Goal: Find specific page/section: Find specific page/section

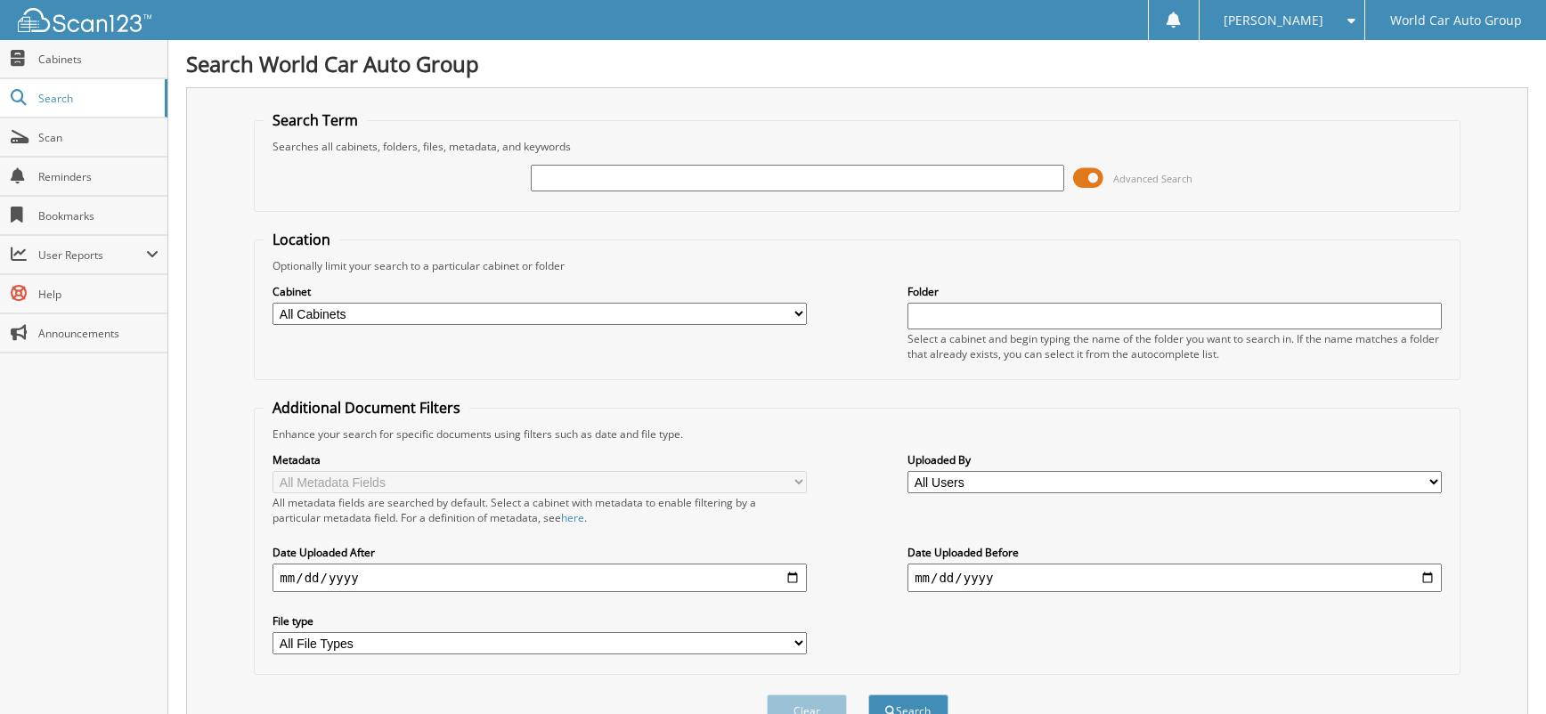
click at [828, 172] on input "text" at bounding box center [798, 178] width 534 height 27
type input "758779"
click at [869, 695] on button "Search" at bounding box center [909, 711] width 80 height 33
drag, startPoint x: 632, startPoint y: 176, endPoint x: 451, endPoint y: 184, distance: 181.9
click at [451, 184] on div "758779 Advanced Search" at bounding box center [857, 178] width 1187 height 48
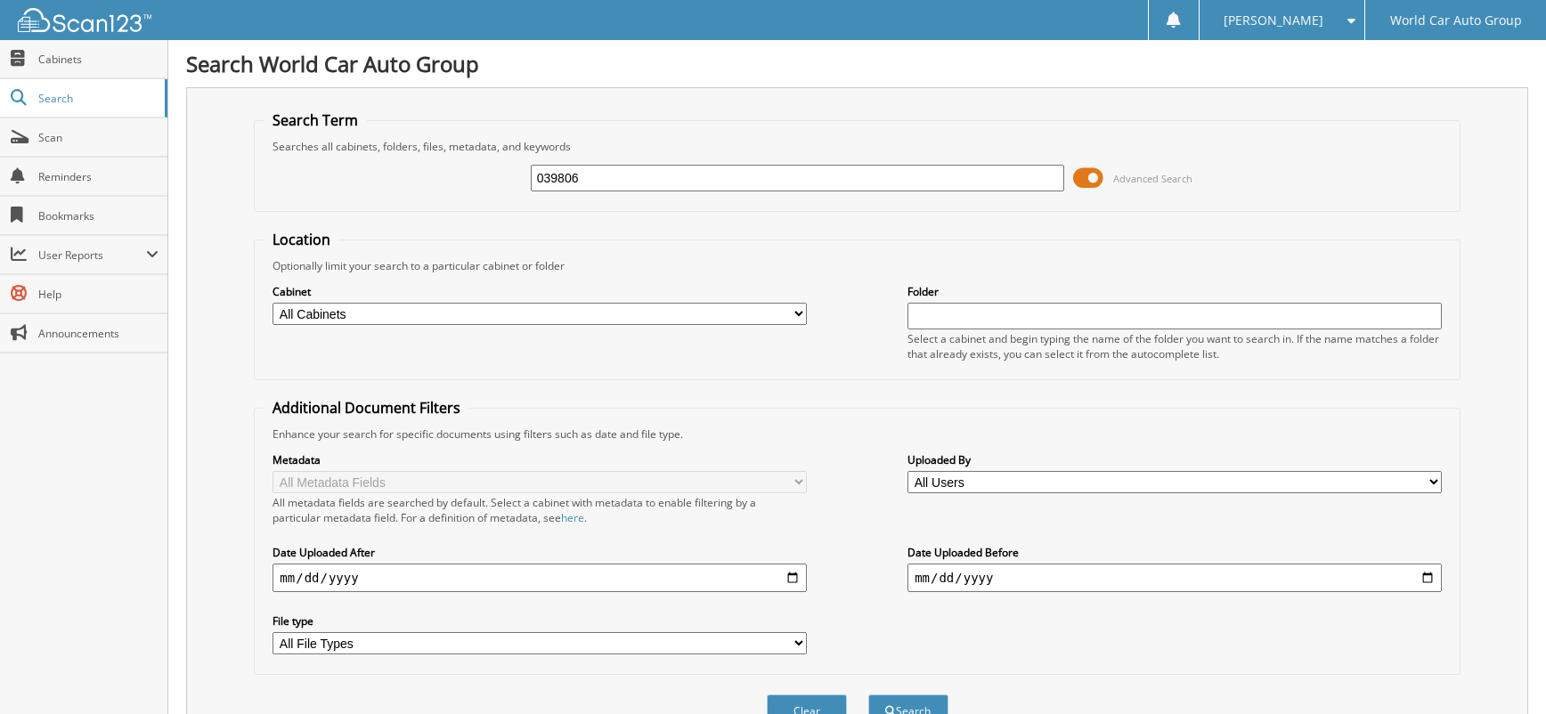
type input "039806"
click at [869, 695] on button "Search" at bounding box center [909, 711] width 80 height 33
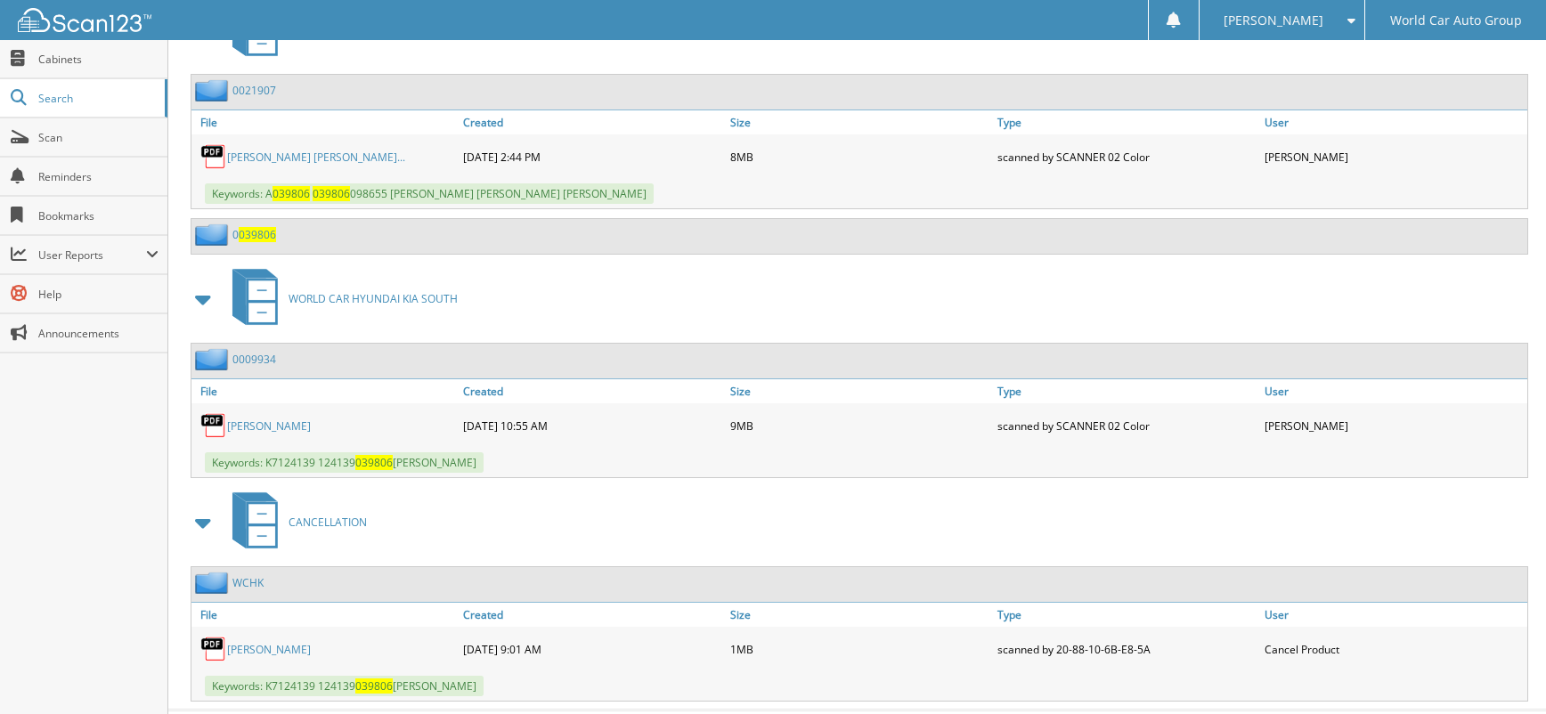
scroll to position [877, 0]
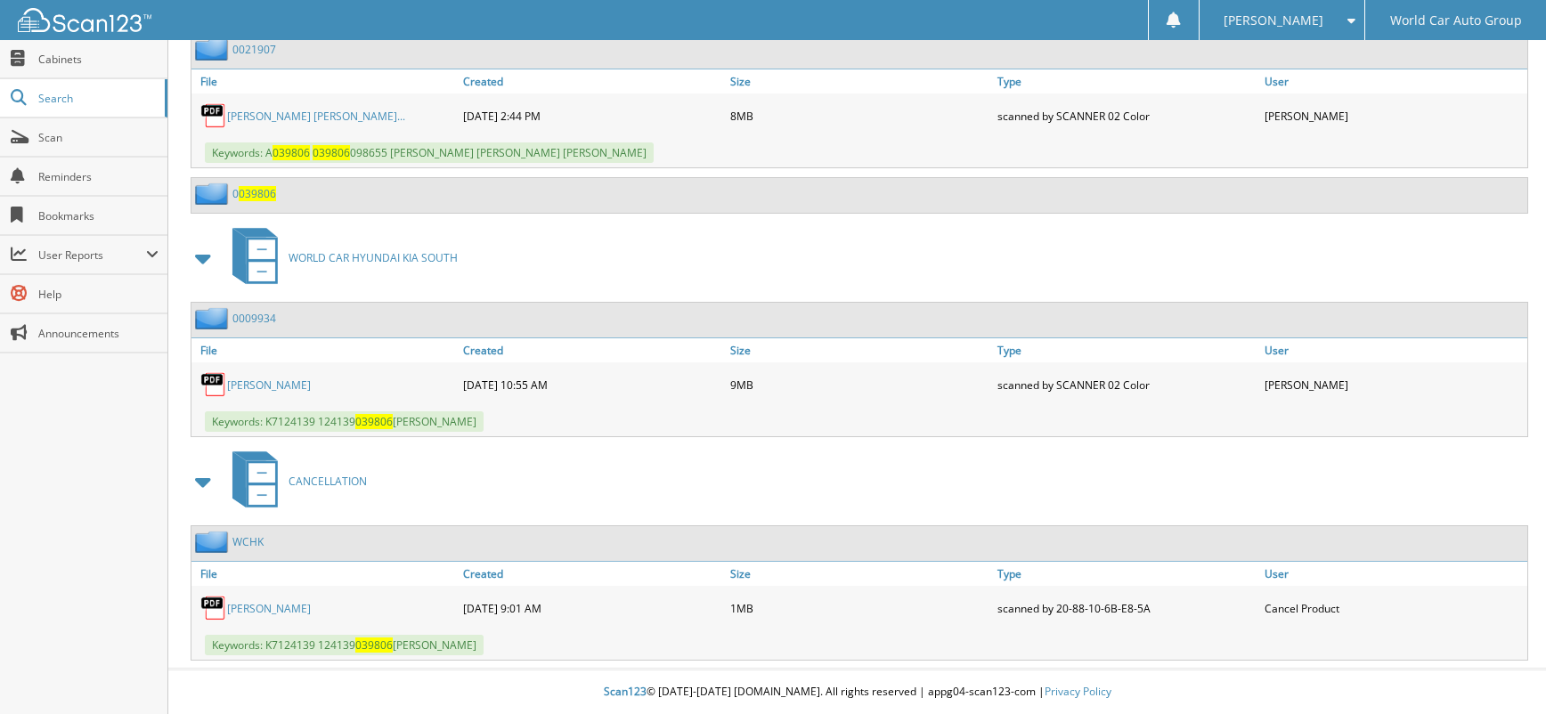
click at [290, 608] on link "ROSALINDA GUTIERREZ" at bounding box center [269, 608] width 84 height 15
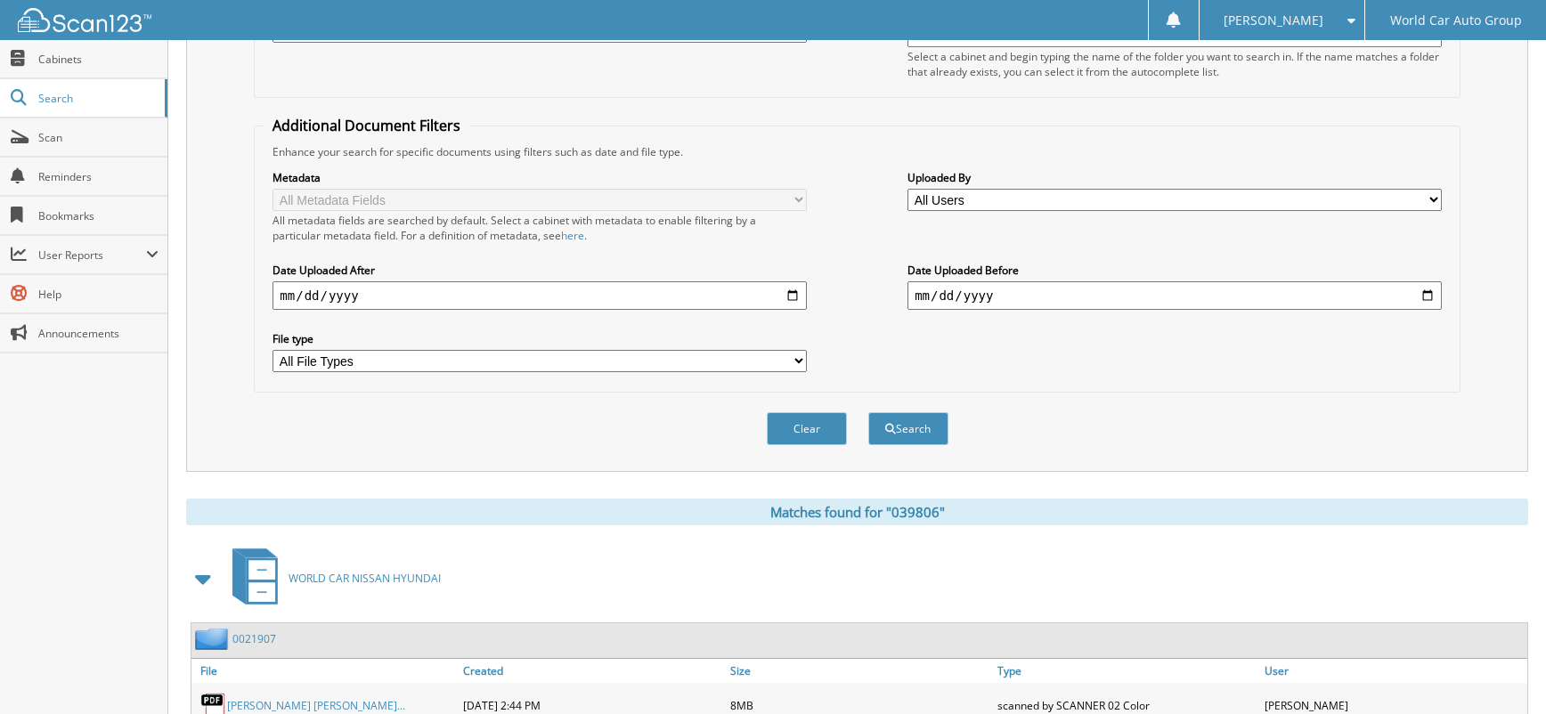
scroll to position [0, 0]
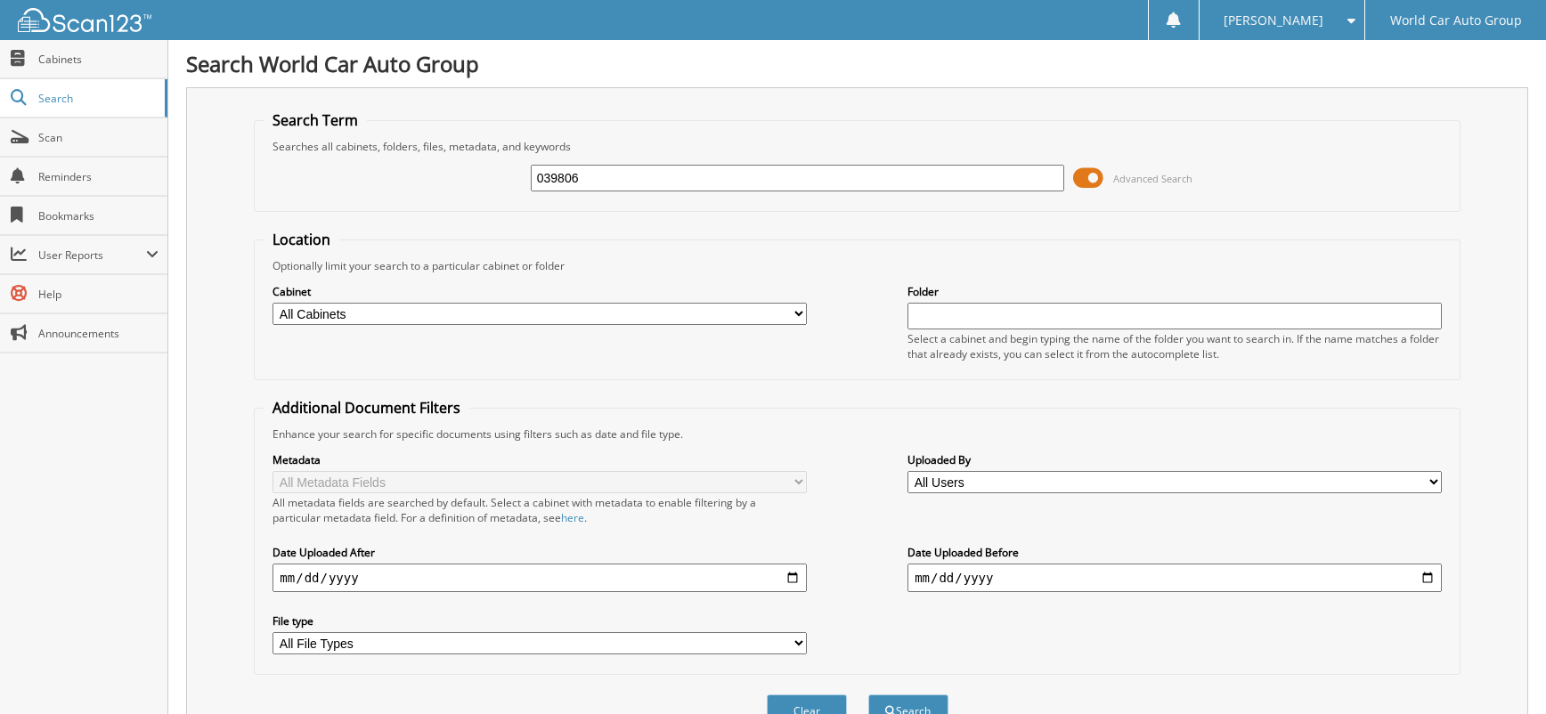
click at [522, 176] on div "039806 Advanced Search" at bounding box center [857, 178] width 1187 height 48
type input "061128"
click at [869, 695] on button "Search" at bounding box center [909, 711] width 80 height 33
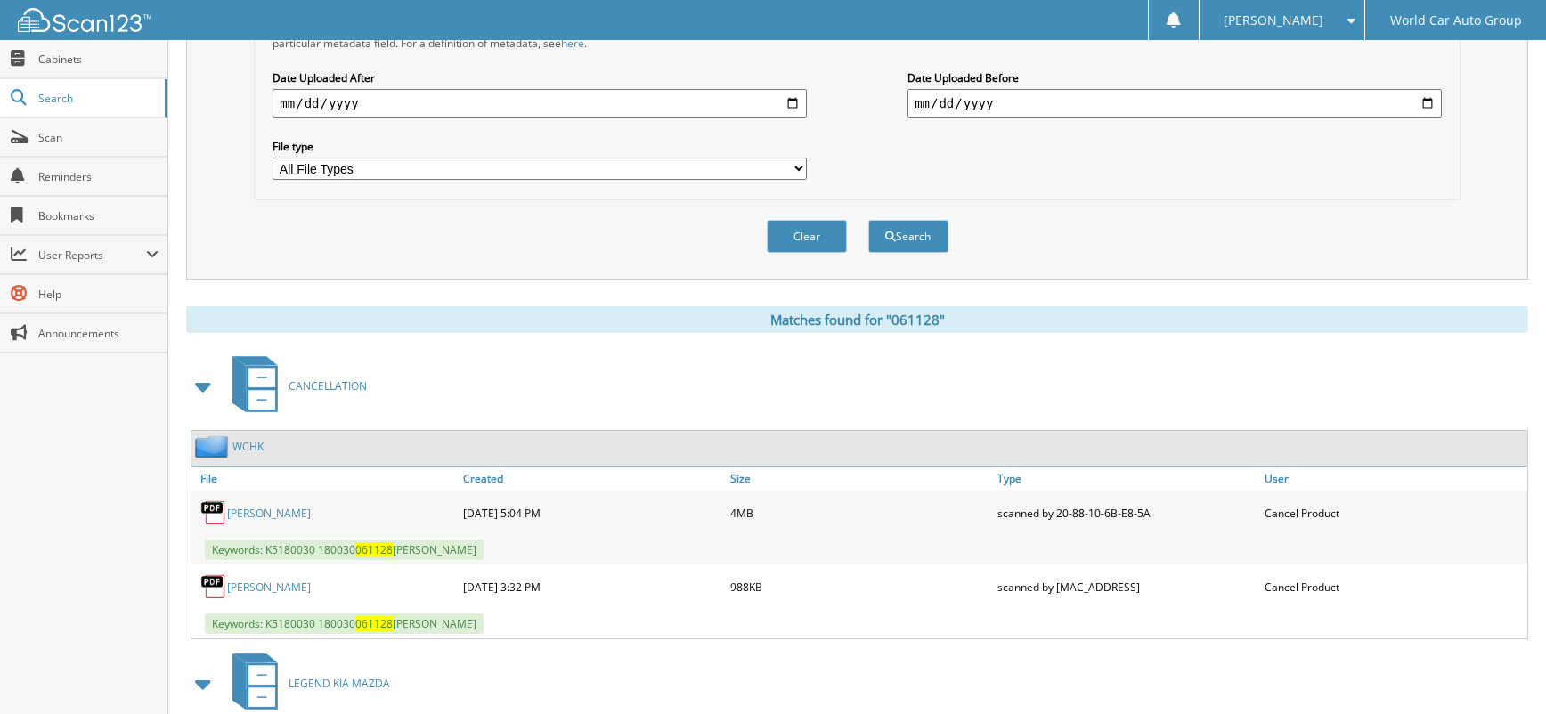
click at [283, 588] on link "DANIEL PLEBANSKI" at bounding box center [269, 587] width 84 height 15
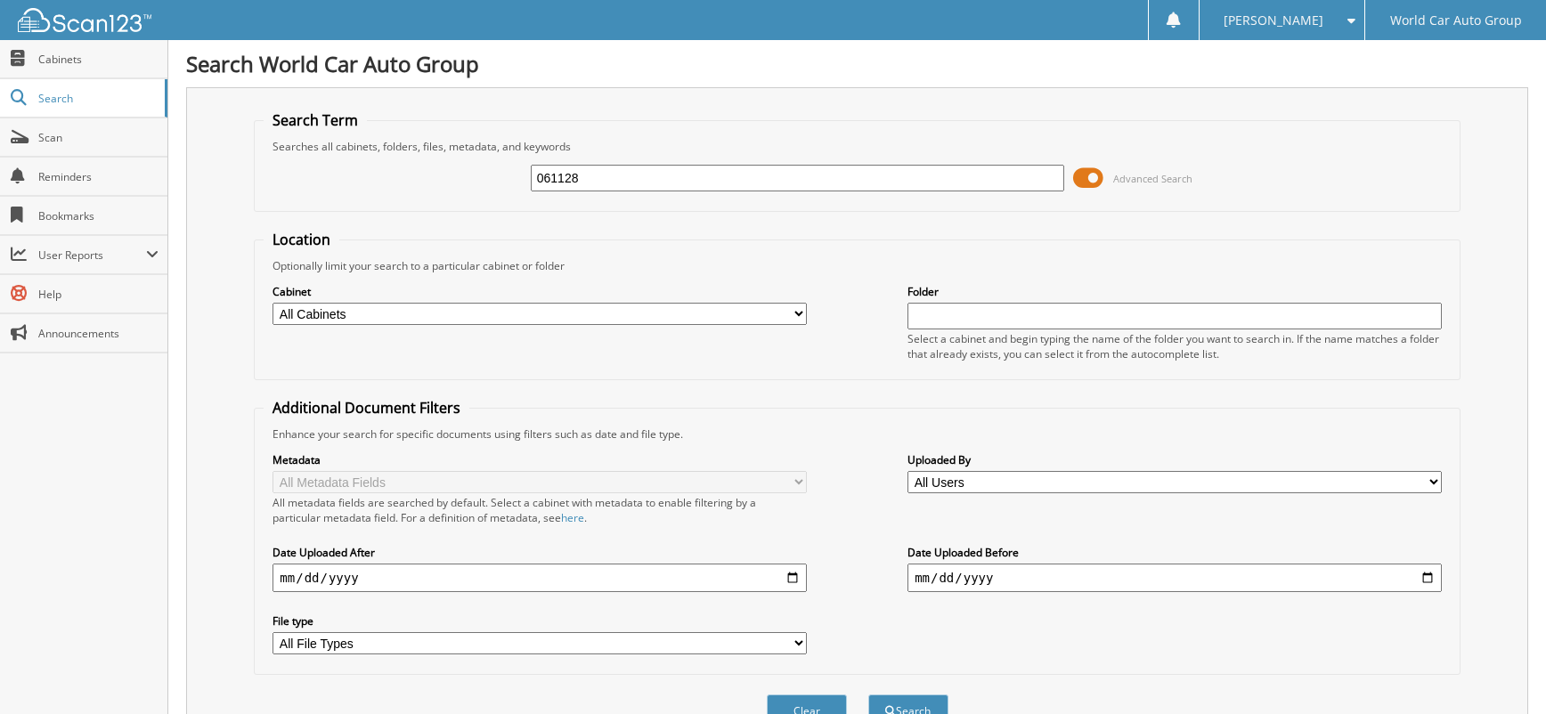
click at [533, 184] on input "061128" at bounding box center [798, 178] width 534 height 27
type input "065767"
click at [869, 695] on button "Search" at bounding box center [909, 711] width 80 height 33
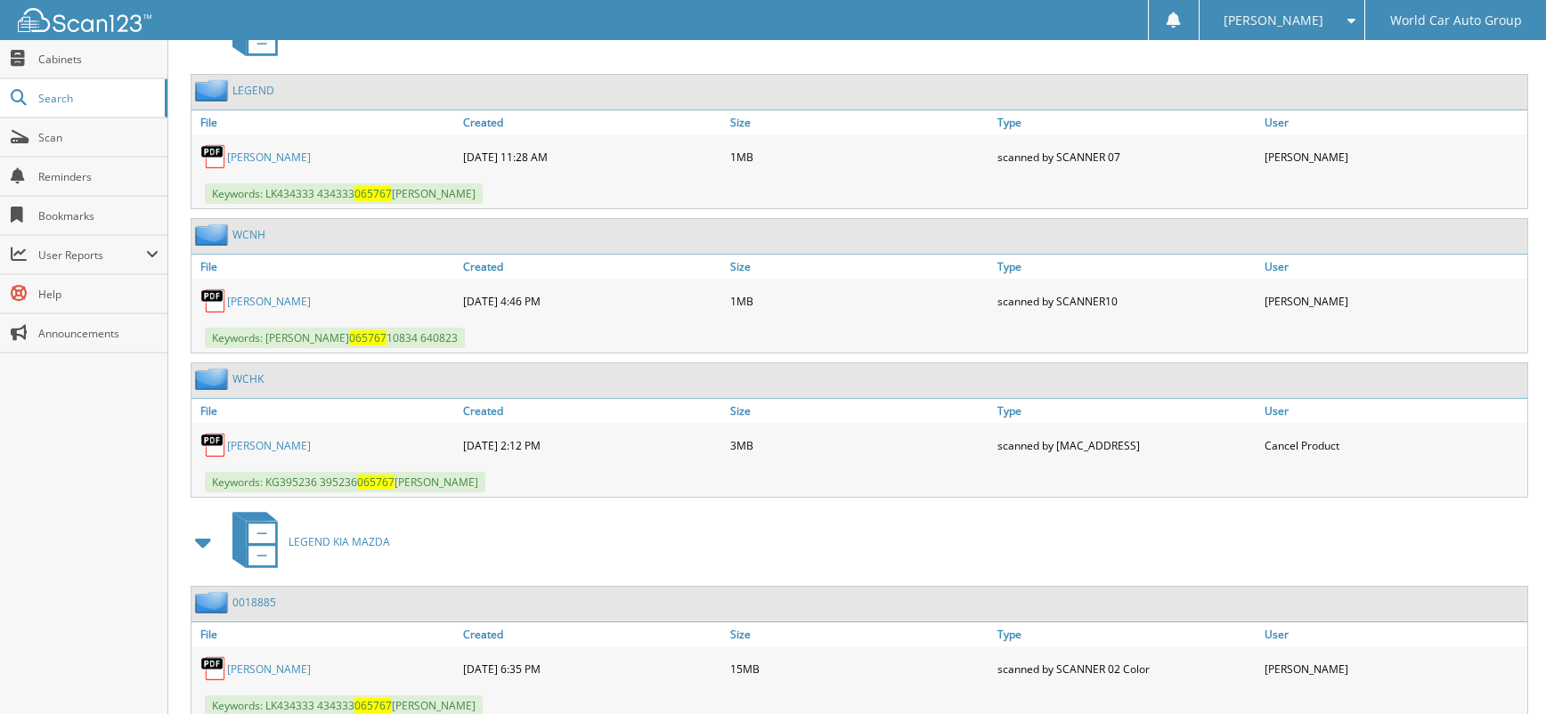
scroll to position [713, 0]
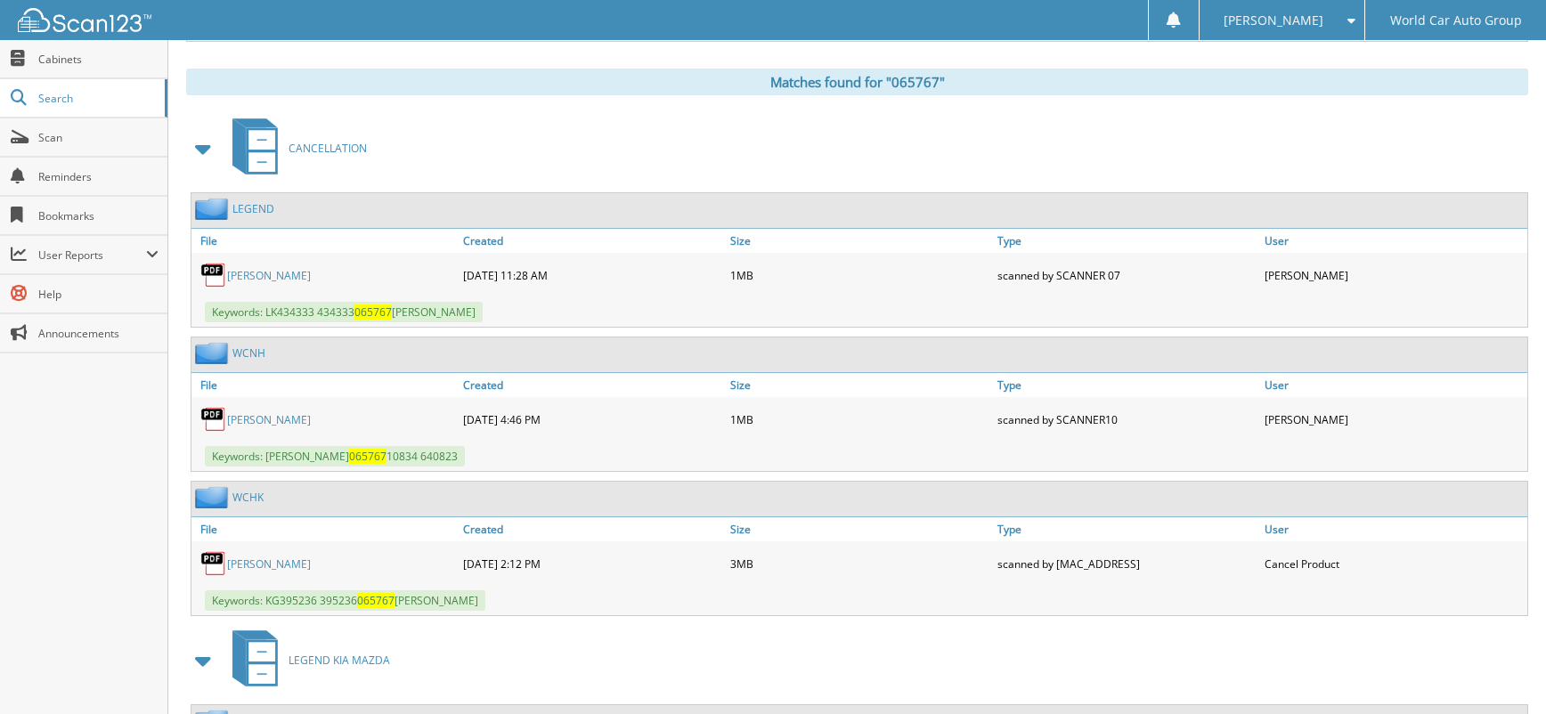
click at [241, 560] on link "DANIEL ASAAM" at bounding box center [269, 564] width 84 height 15
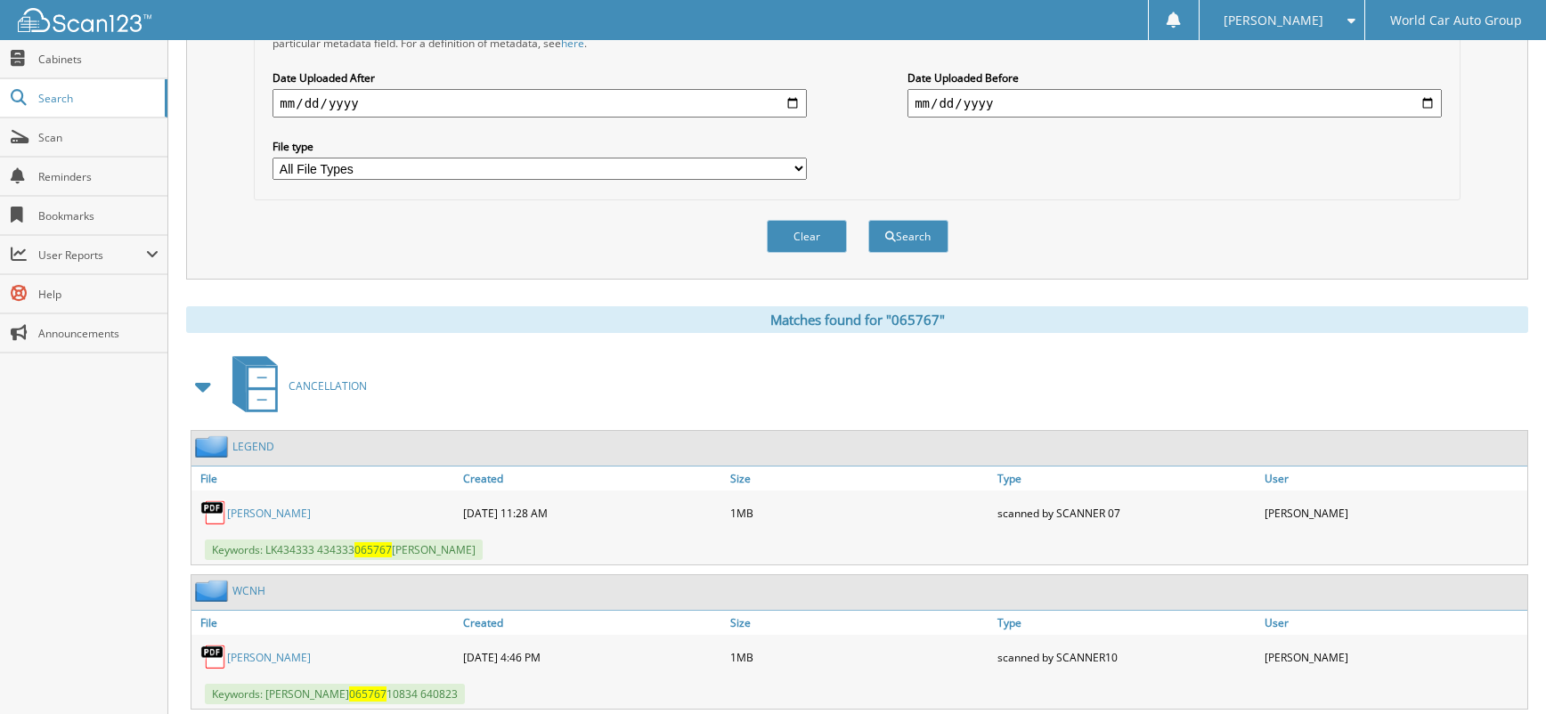
scroll to position [0, 0]
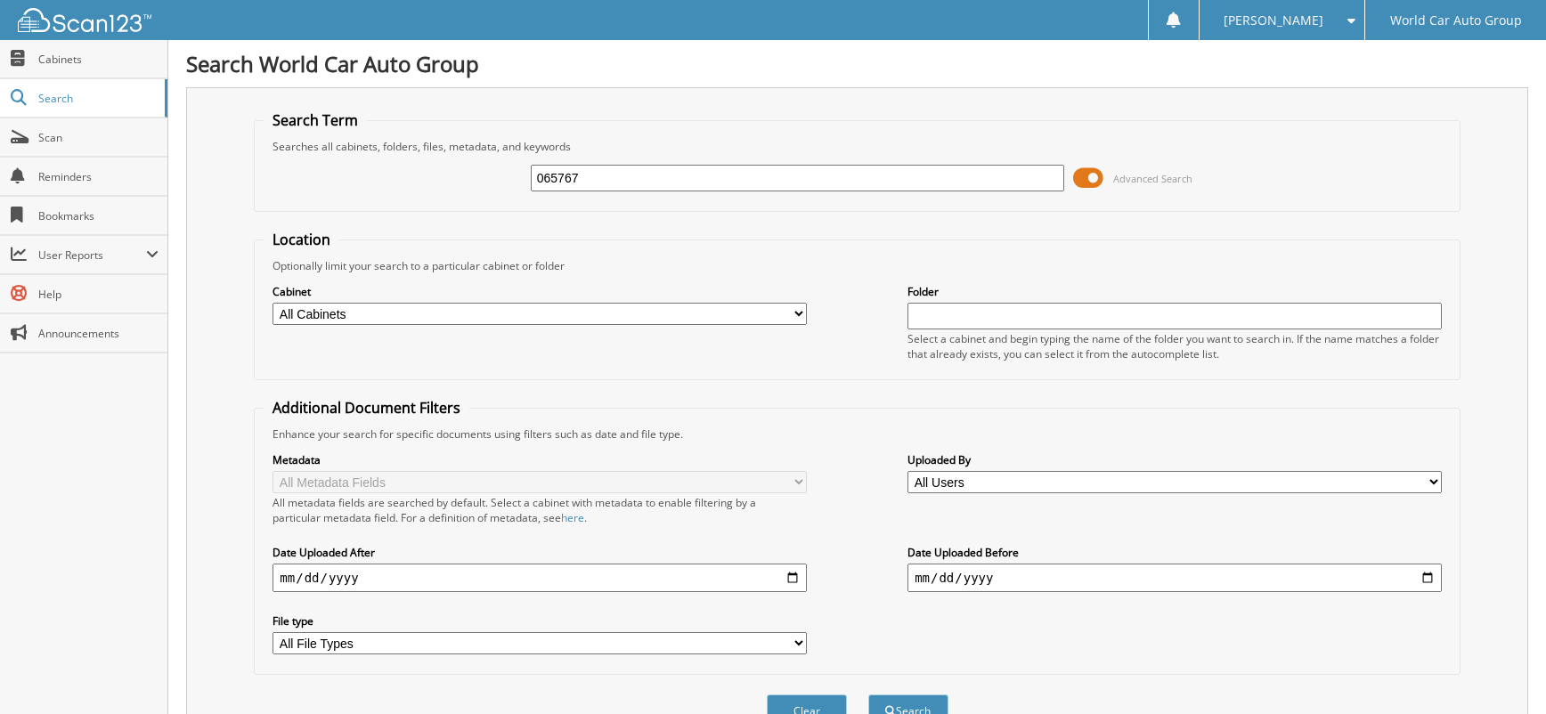
click at [652, 179] on input "065767" at bounding box center [798, 178] width 534 height 27
type input "044618"
click at [869, 695] on button "Search" at bounding box center [909, 711] width 80 height 33
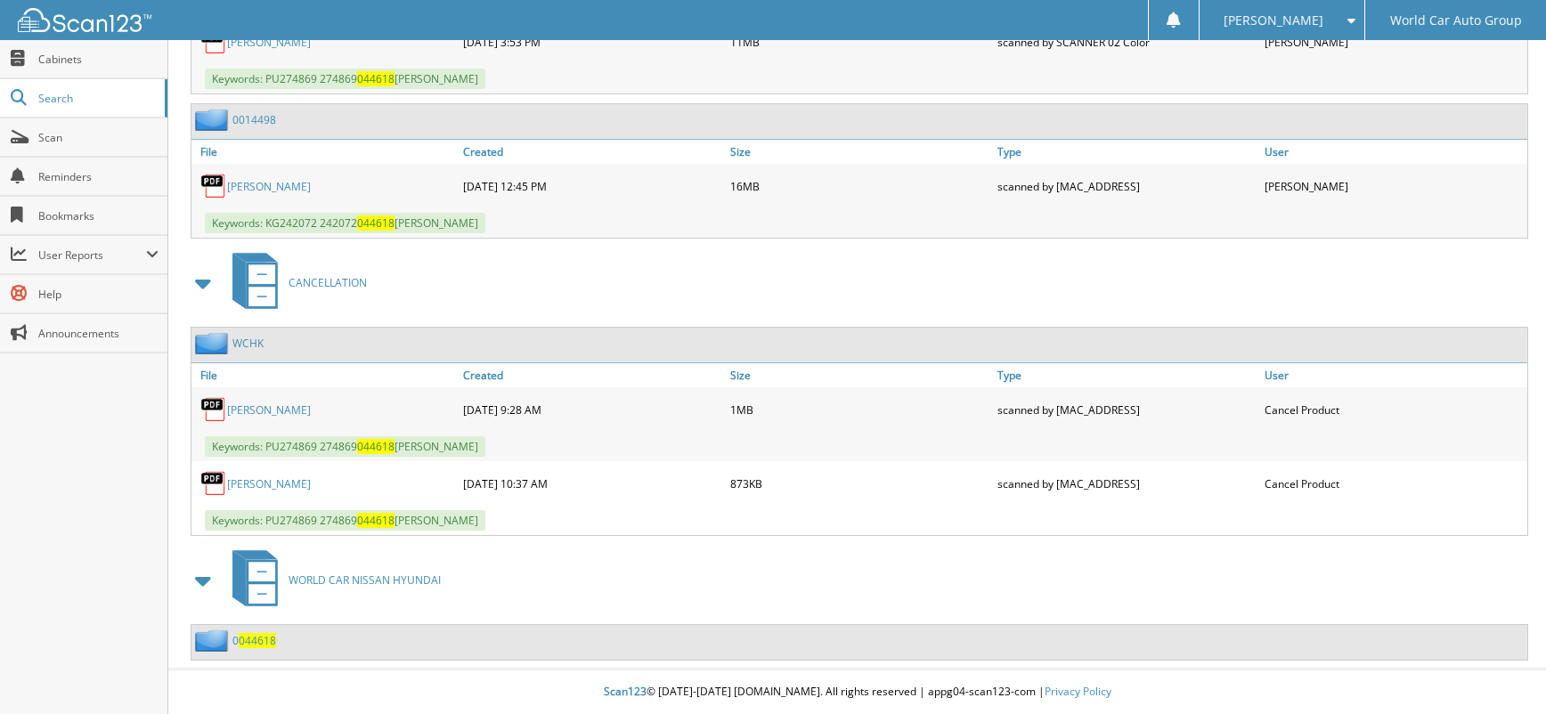
click at [274, 415] on link "[PERSON_NAME]" at bounding box center [269, 410] width 84 height 15
click at [270, 480] on link "[PERSON_NAME]" at bounding box center [269, 484] width 84 height 15
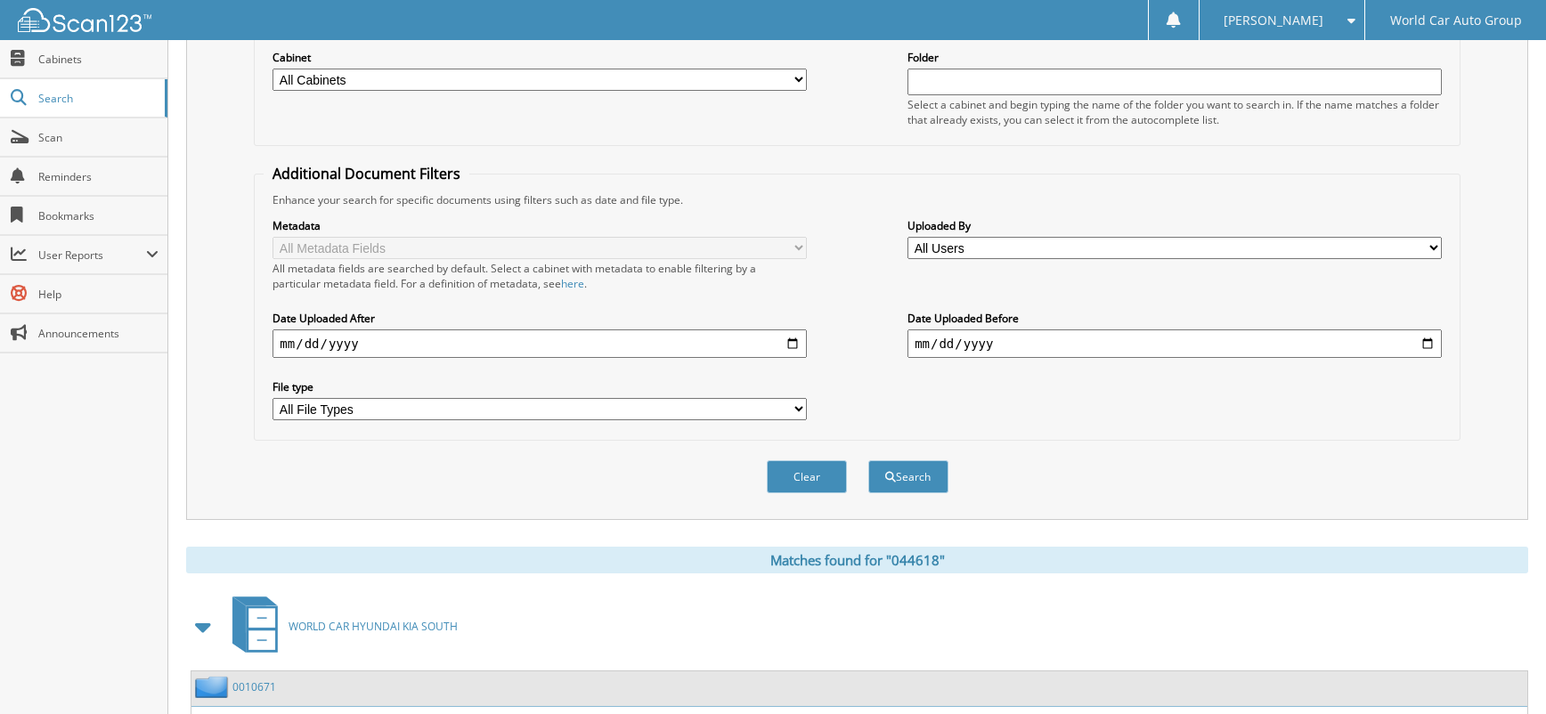
scroll to position [0, 0]
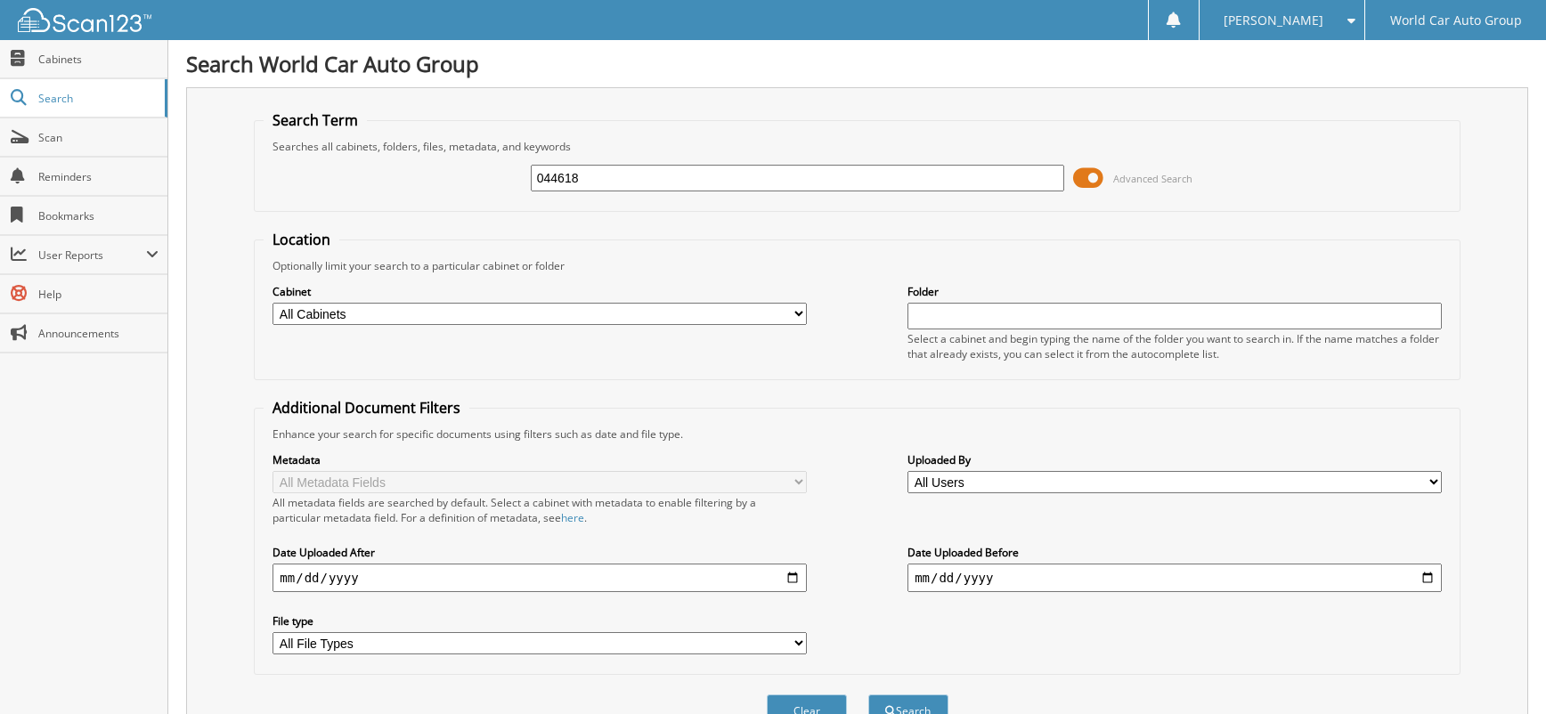
click at [754, 181] on input "044618" at bounding box center [798, 178] width 534 height 27
type input "031057"
click at [869, 695] on button "Search" at bounding box center [909, 711] width 80 height 33
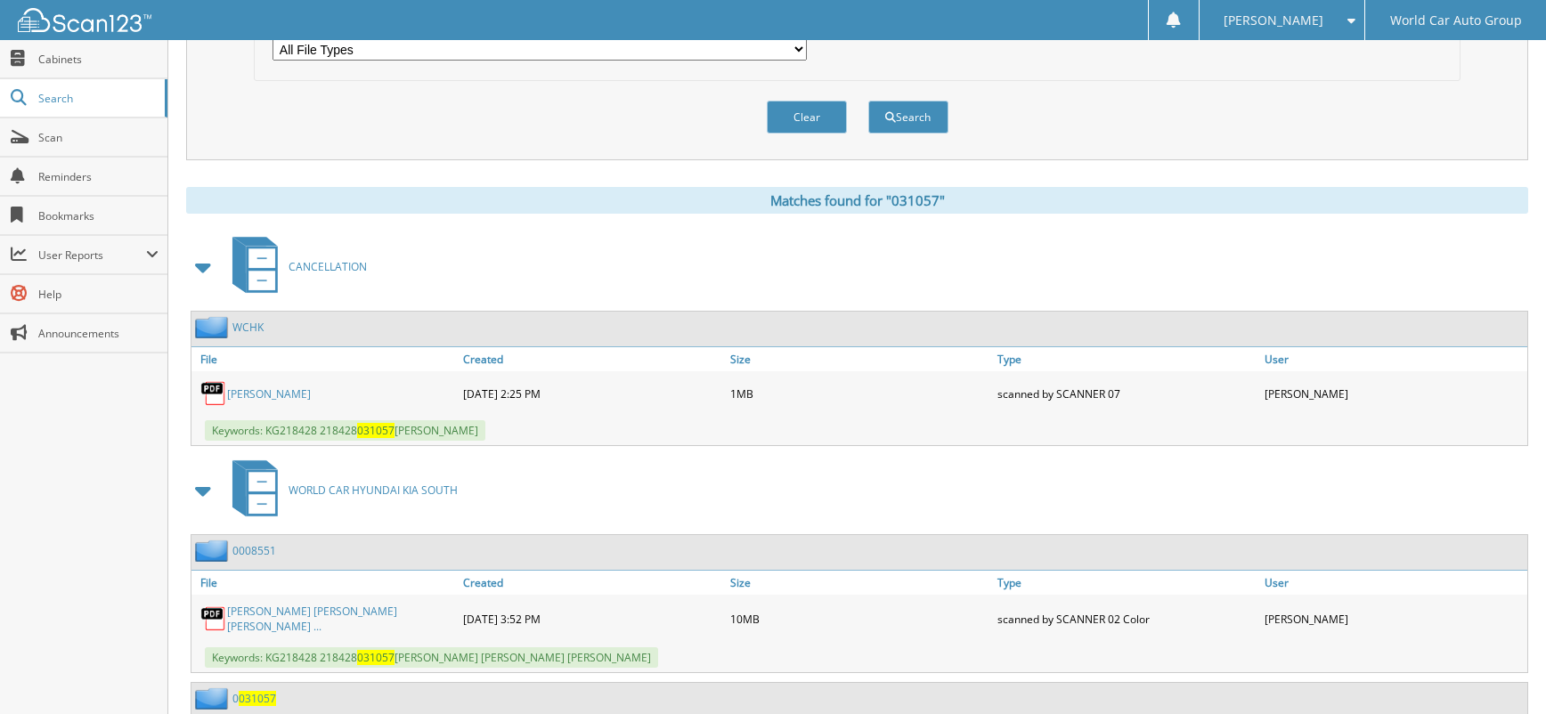
click at [273, 390] on link "[PERSON_NAME]" at bounding box center [269, 394] width 84 height 15
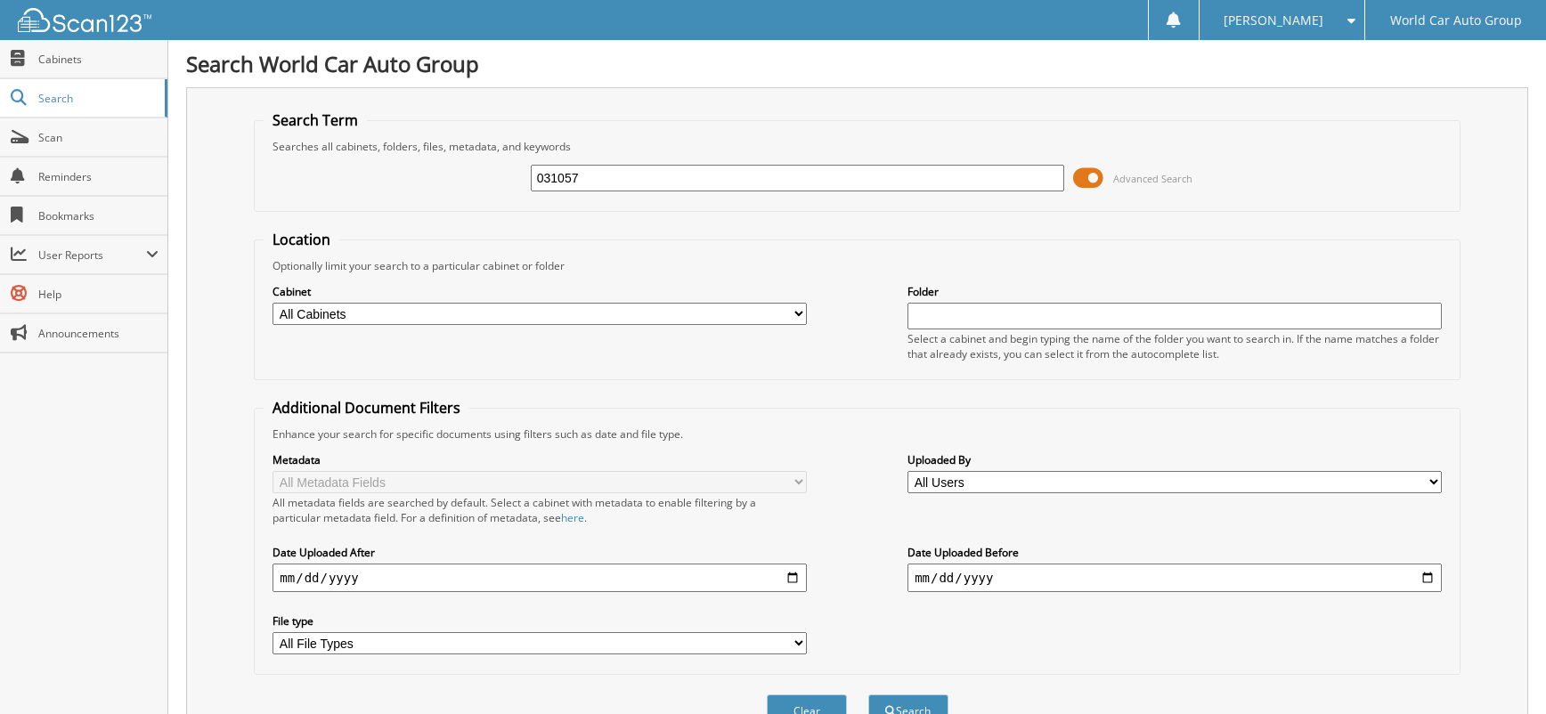
drag, startPoint x: 628, startPoint y: 177, endPoint x: 396, endPoint y: 186, distance: 232.7
click at [396, 182] on div "031057 Advanced Search" at bounding box center [857, 178] width 1187 height 48
type input "262747"
click at [869, 695] on button "Search" at bounding box center [909, 711] width 80 height 33
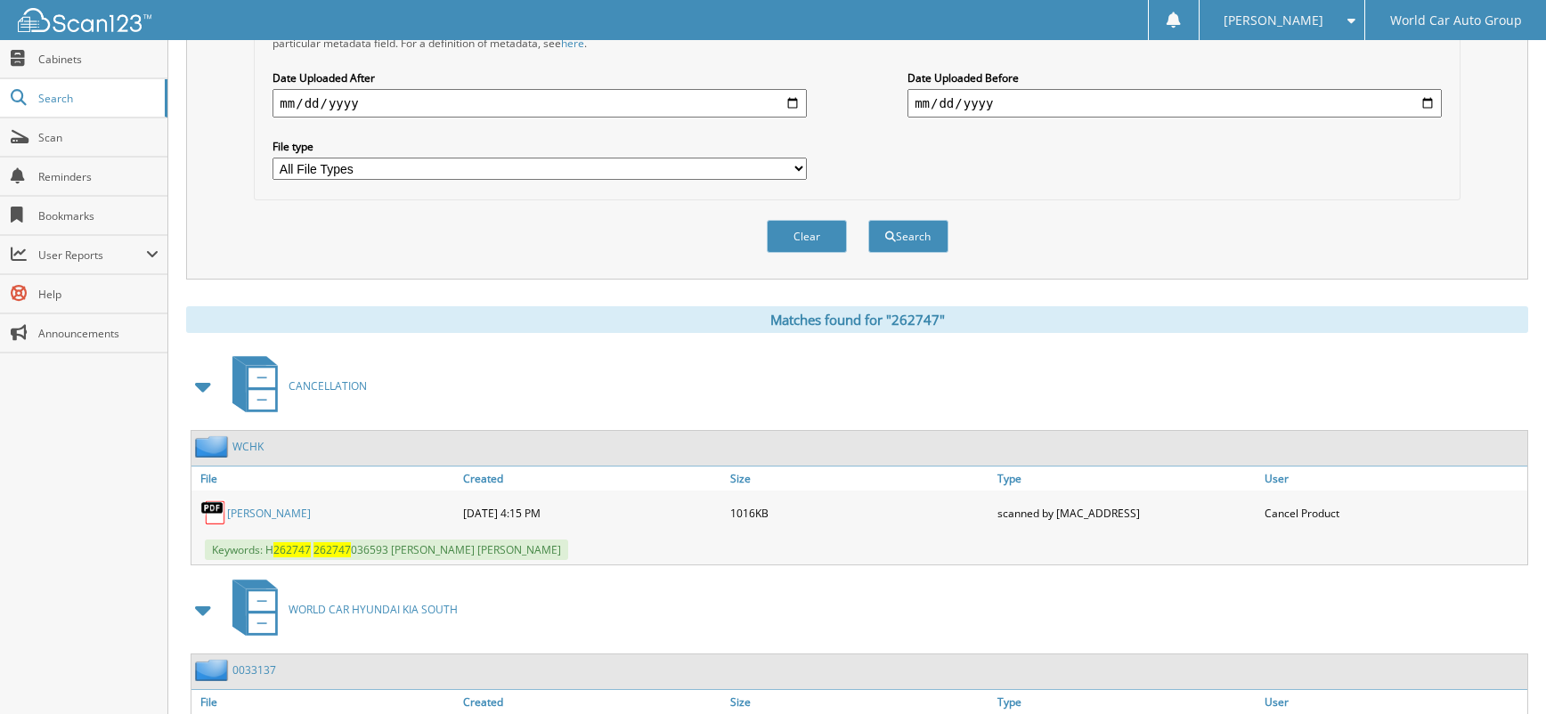
click at [290, 515] on link "[PERSON_NAME]" at bounding box center [269, 513] width 84 height 15
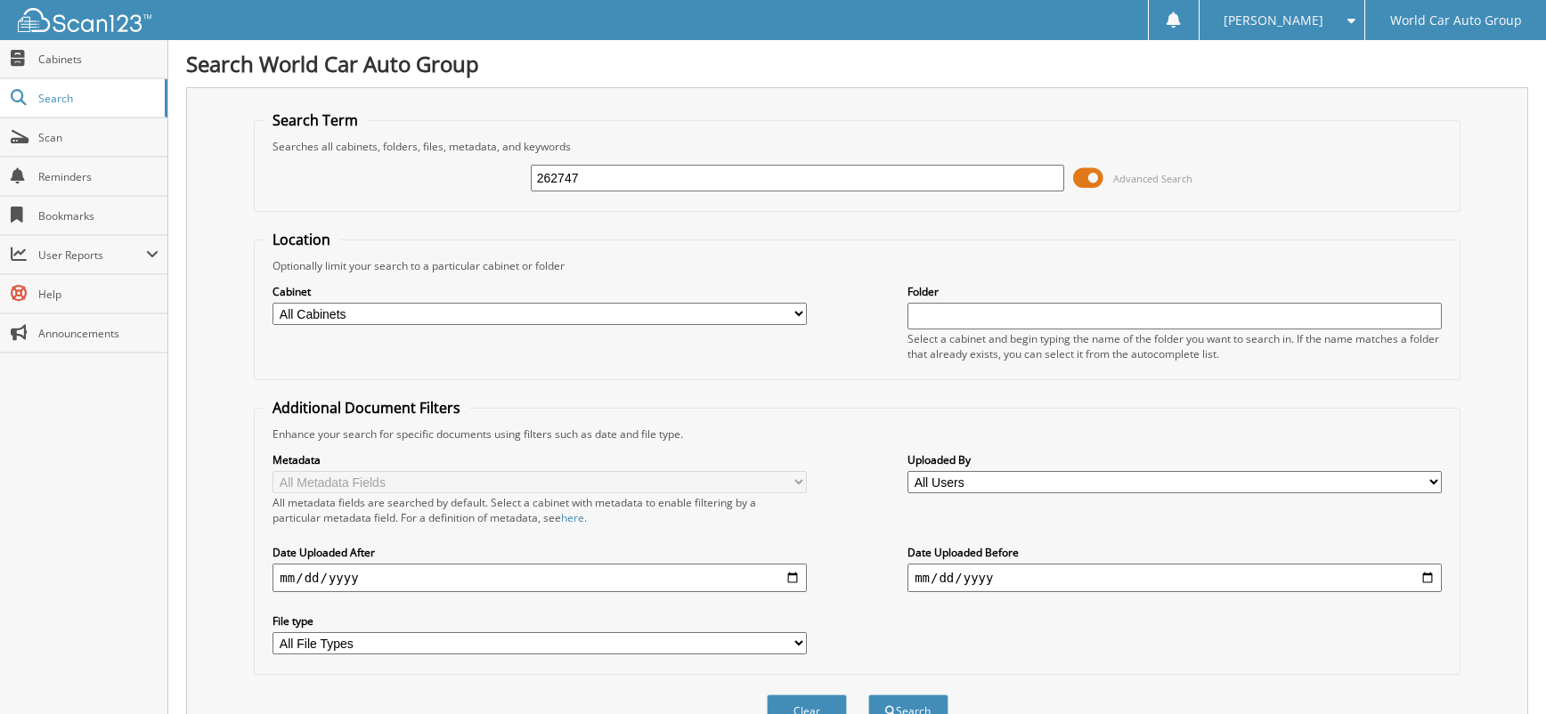
click at [705, 169] on input "262747" at bounding box center [798, 178] width 534 height 27
type input "044803"
click at [869, 695] on button "Search" at bounding box center [909, 711] width 80 height 33
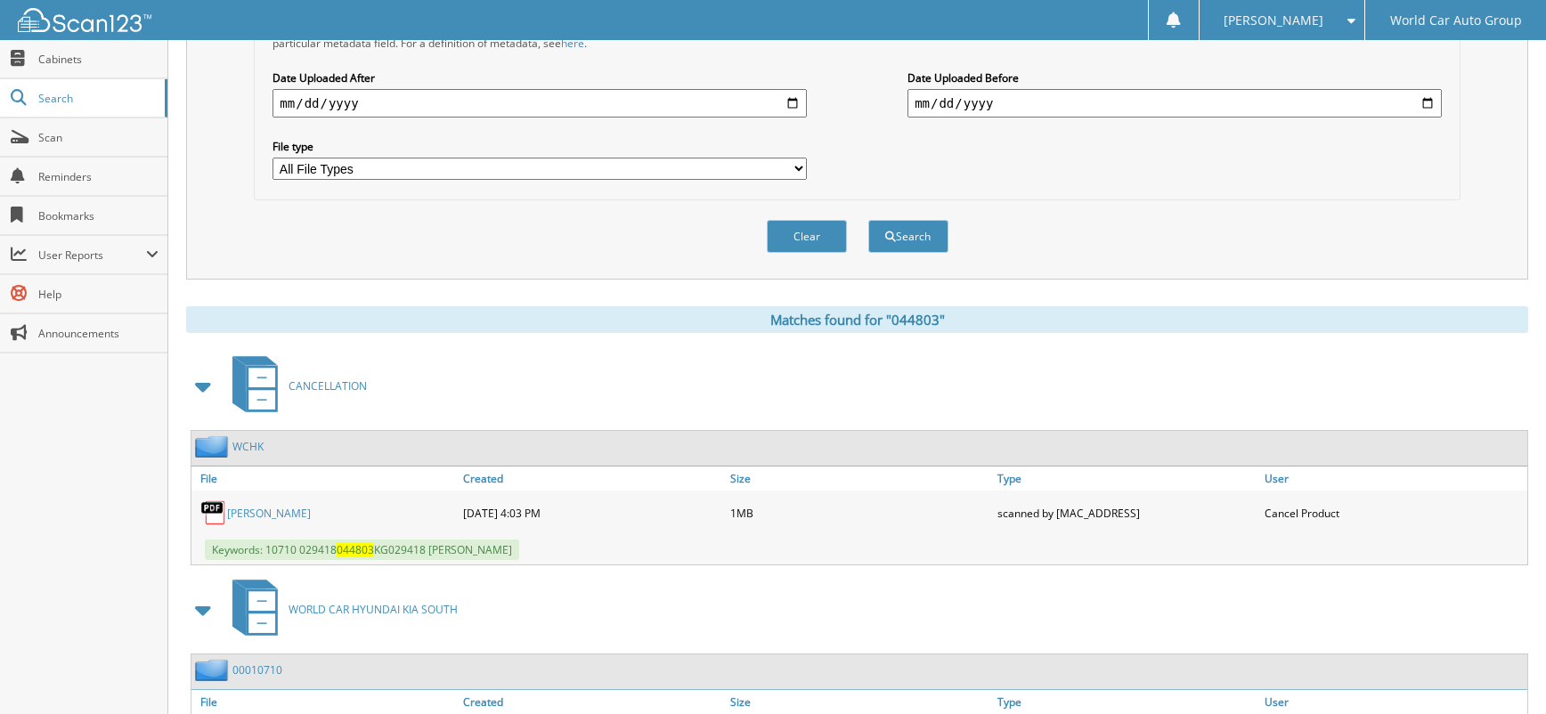
click at [311, 513] on link "SAMANTHA ORTEGA" at bounding box center [269, 513] width 84 height 15
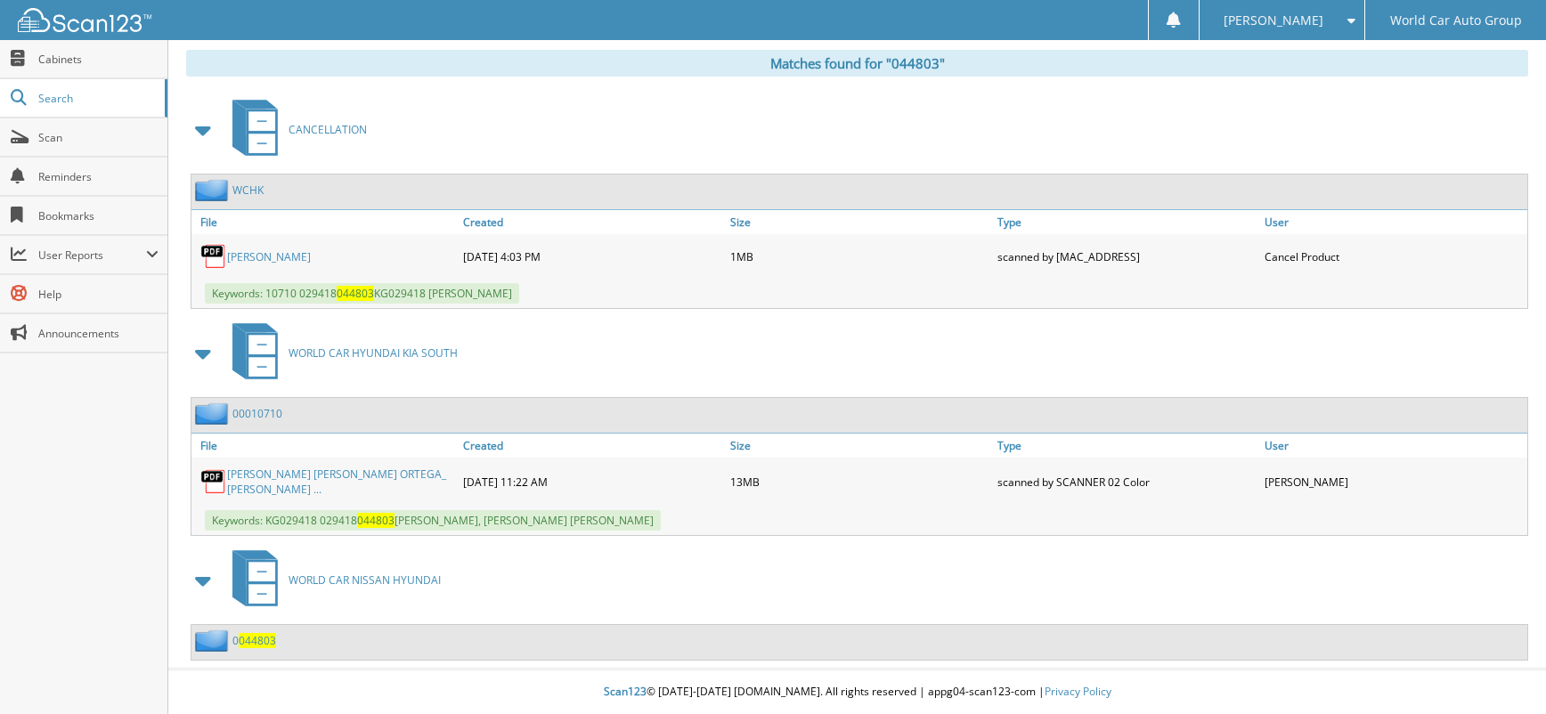
scroll to position [138, 0]
